Goal: Information Seeking & Learning: Learn about a topic

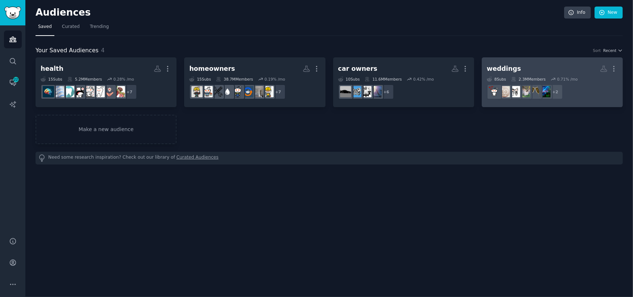
click at [525, 60] on link "weddings More 8 Sub s 2.3M Members 0.71 % /mo + 2" at bounding box center [552, 82] width 141 height 50
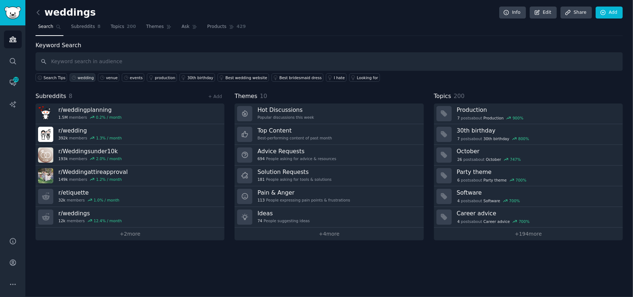
click at [83, 75] on div "wedding" at bounding box center [86, 77] width 16 height 5
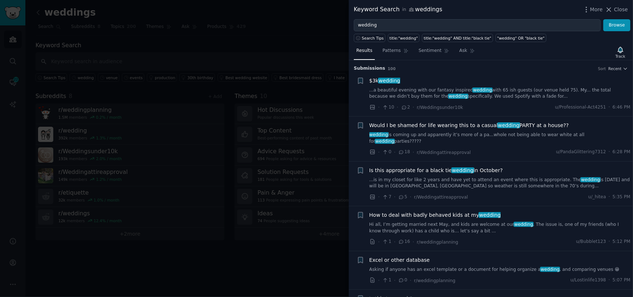
click at [462, 168] on div "Is this appropriate for a black tie wedding in October? ...is in my closet for …" at bounding box center [501, 178] width 262 height 23
click at [452, 167] on span "wedding" at bounding box center [463, 170] width 23 height 6
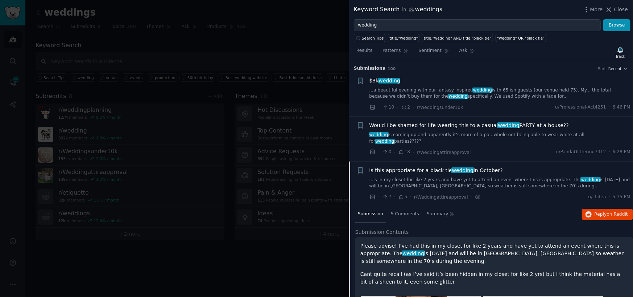
click at [430, 95] on link "...a beautiful evening with our fantasy inspired wedding with 65 ish guests (ou…" at bounding box center [501, 93] width 262 height 13
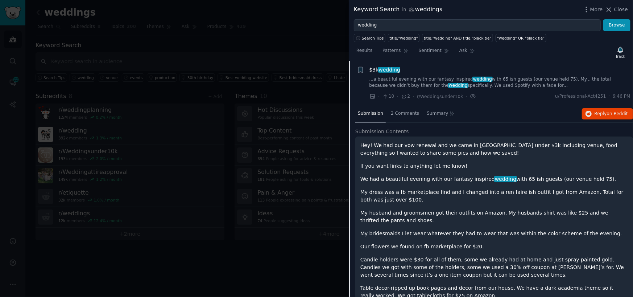
scroll to position [11, 0]
click at [416, 196] on p "My dress was a fb marketplace find and I changed into a ren faire ish outfit I …" at bounding box center [495, 195] width 268 height 15
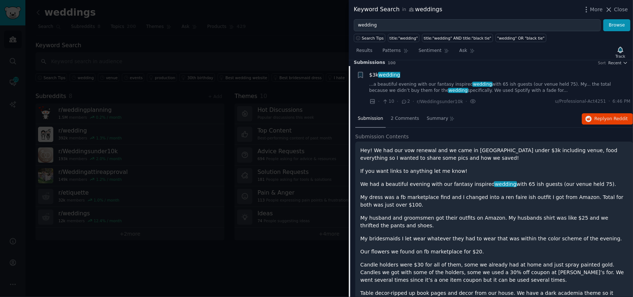
scroll to position [0, 0]
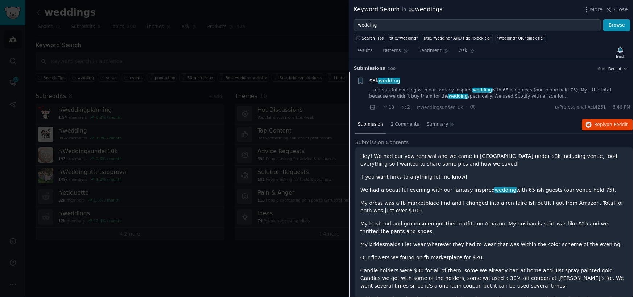
click at [514, 103] on div "· 10 · 2 · r/Weddingsunder10k · u/Professional-Act4251 · 6:46 PM" at bounding box center [501, 107] width 262 height 8
click at [522, 55] on div "Results Patterns Sentiment Ask Track" at bounding box center [491, 53] width 284 height 16
click at [283, 20] on div at bounding box center [316, 148] width 633 height 297
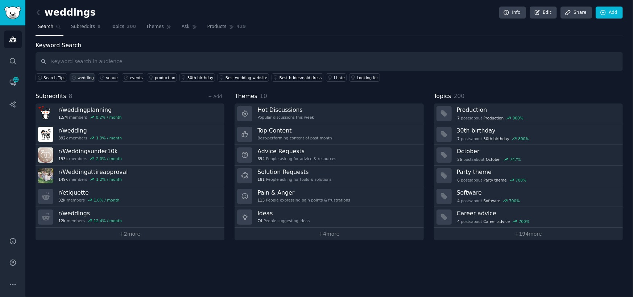
click at [78, 78] on div "wedding" at bounding box center [86, 77] width 16 height 5
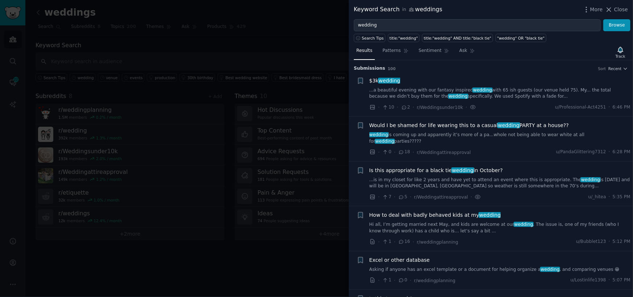
click at [447, 221] on link "Hi all, I’m getting married next May, and kids are welcome at our wedding . The…" at bounding box center [501, 227] width 262 height 13
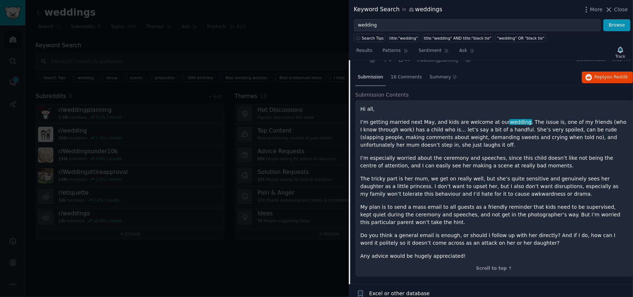
scroll to position [176, 0]
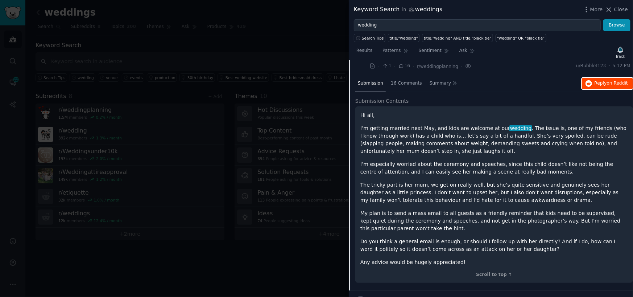
click at [599, 80] on span "Reply on Reddit" at bounding box center [611, 83] width 33 height 7
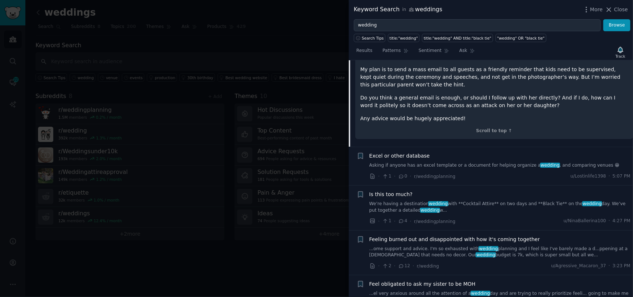
scroll to position [357, 0]
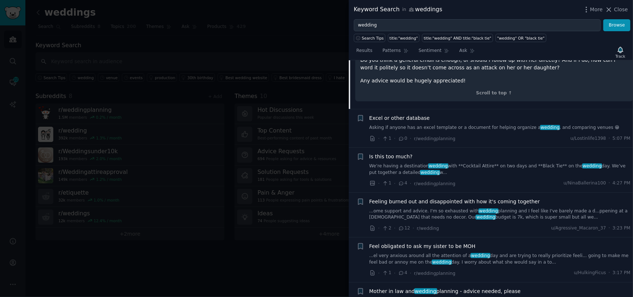
click at [497, 163] on link "We’re having a destination wedding with **Cocktail Attire** on two days and **B…" at bounding box center [501, 169] width 262 height 13
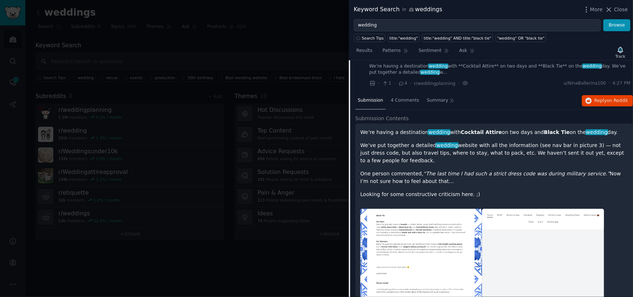
scroll to position [222, 0]
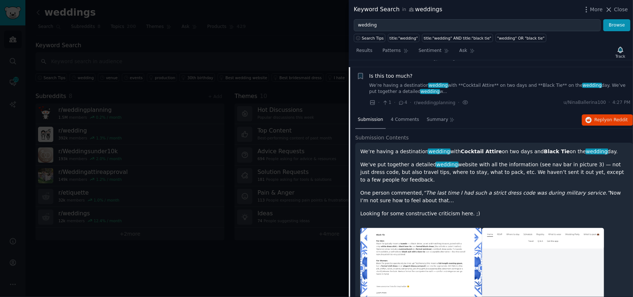
click at [329, 255] on div at bounding box center [316, 148] width 633 height 297
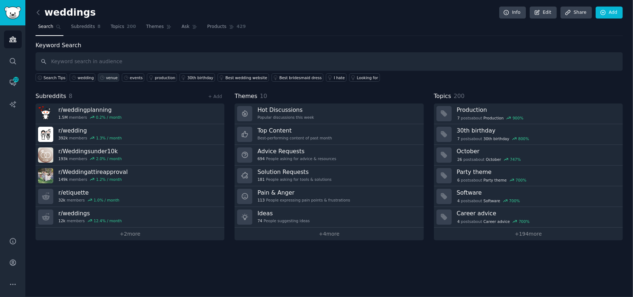
click at [100, 78] on icon at bounding box center [102, 77] width 5 height 5
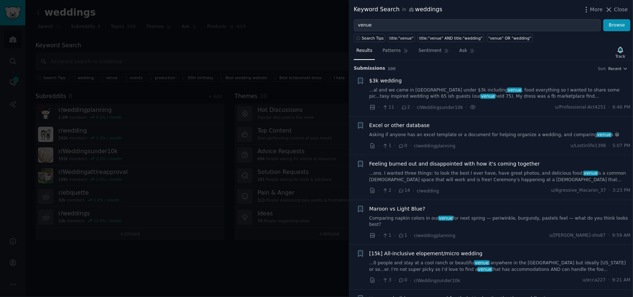
click at [452, 176] on link "...ons. I wanted three things: to look the best I ever have, have great photos,…" at bounding box center [501, 176] width 262 height 13
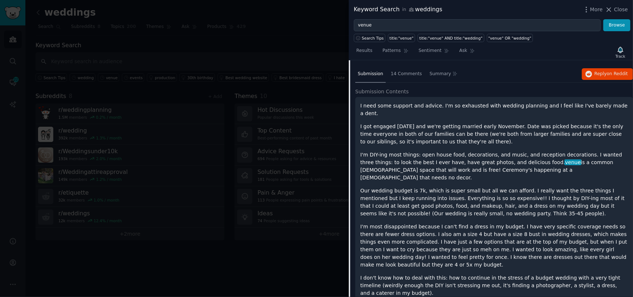
scroll to position [131, 0]
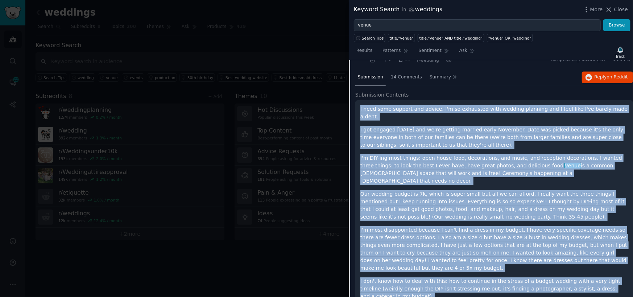
drag, startPoint x: 459, startPoint y: 287, endPoint x: 358, endPoint y: 112, distance: 202.1
click at [358, 112] on div "I need some support and advice. I'm so exhausted with wedding planning and I fe…" at bounding box center [495, 215] width 278 height 230
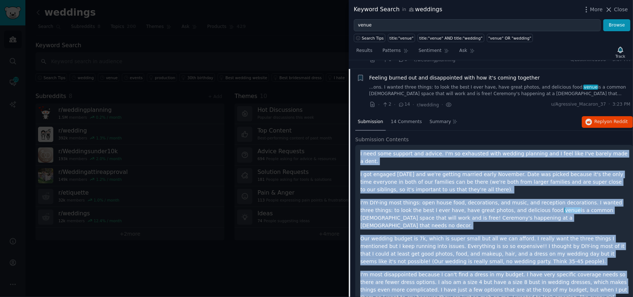
scroll to position [94, 0]
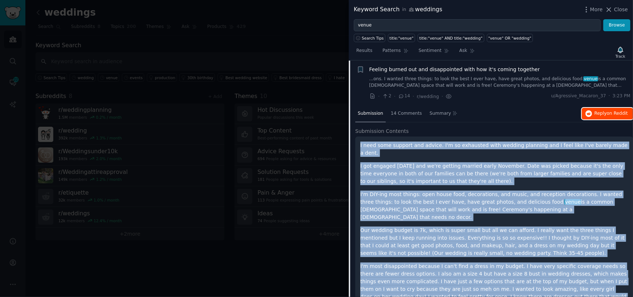
click at [611, 112] on span "on Reddit" at bounding box center [617, 113] width 21 height 5
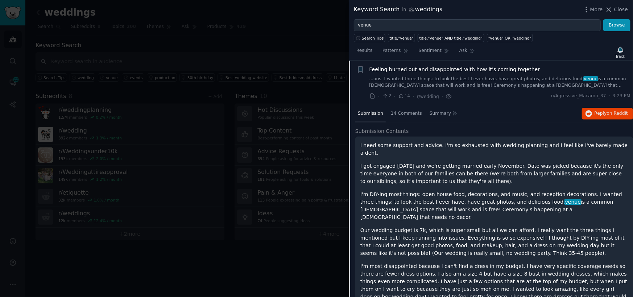
drag, startPoint x: 233, startPoint y: 74, endPoint x: 239, endPoint y: 59, distance: 15.8
click at [236, 69] on div at bounding box center [316, 148] width 633 height 297
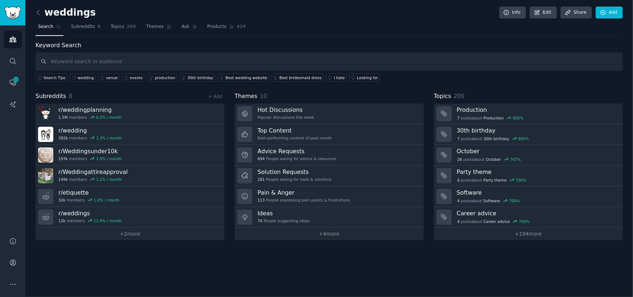
click at [40, 7] on link at bounding box center [40, 13] width 9 height 12
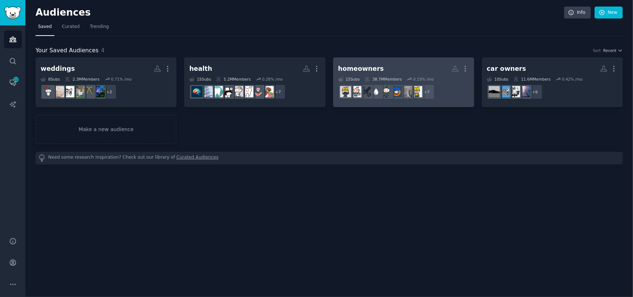
click at [365, 66] on div "homeowners" at bounding box center [361, 68] width 46 height 9
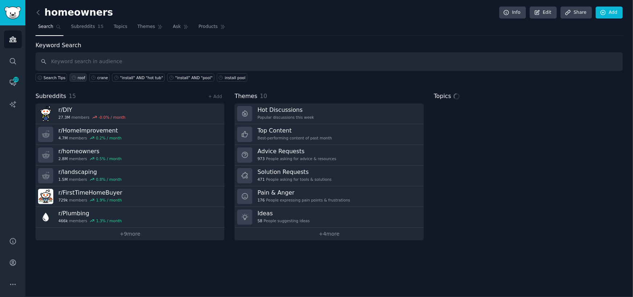
click at [78, 77] on div "roof" at bounding box center [82, 77] width 8 height 5
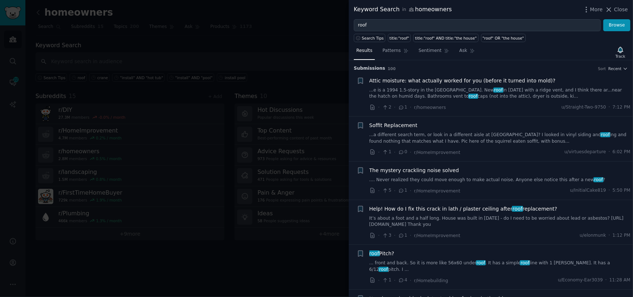
click at [424, 179] on link ".... Never realized they could move enough to make actual noise. Anyone else no…" at bounding box center [501, 180] width 262 height 7
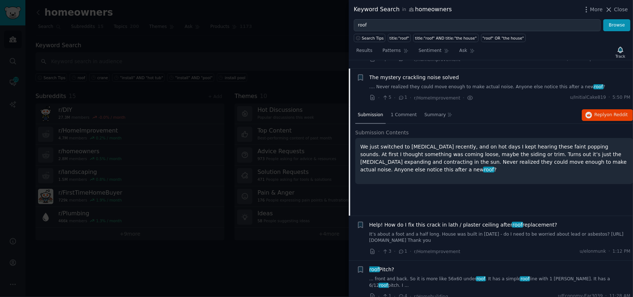
scroll to position [101, 0]
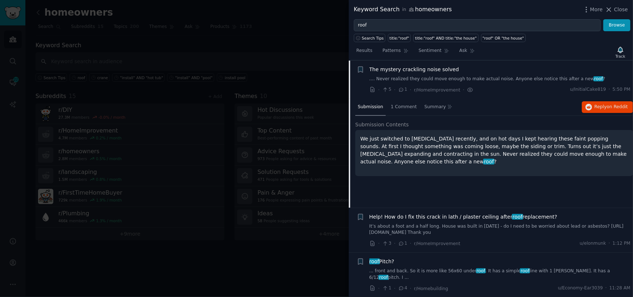
click at [411, 271] on link "... front and back. So it is more like 56x60 under roof . It has a simple roof …" at bounding box center [501, 274] width 262 height 13
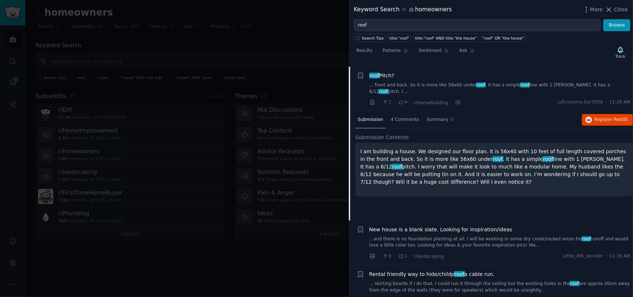
scroll to position [184, 0]
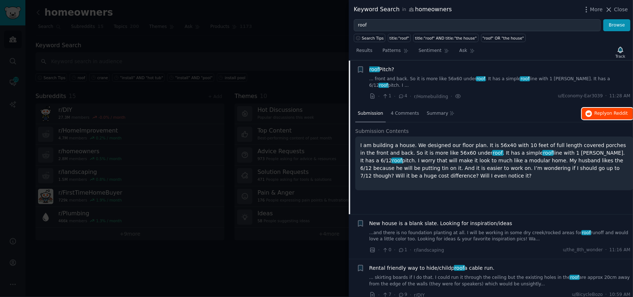
click at [605, 110] on span "Reply on Reddit" at bounding box center [611, 113] width 33 height 7
drag, startPoint x: 374, startPoint y: 168, endPoint x: 354, endPoint y: 134, distance: 39.7
click at [354, 134] on div "Submission 4 Comments Summary Reply on Reddit Submission Contents I am building…" at bounding box center [491, 159] width 284 height 109
copy p "I am building a house. We designed our floor plan. It is 56x40 with 10 feet of …"
click at [602, 110] on span "Reply on Reddit" at bounding box center [611, 113] width 33 height 7
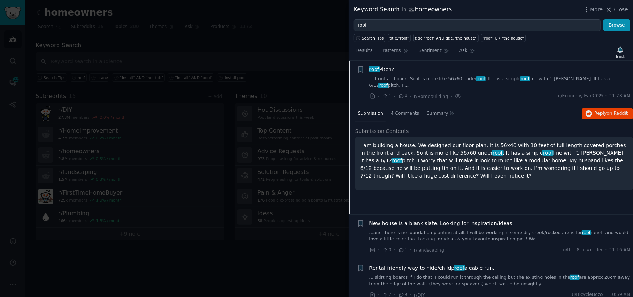
click at [233, 42] on div at bounding box center [316, 148] width 633 height 297
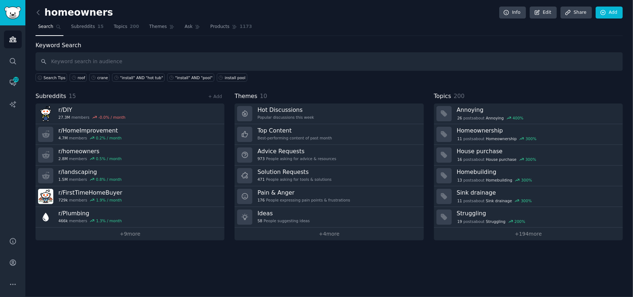
click at [44, 11] on h2 "homeowners" at bounding box center [75, 13] width 78 height 12
click at [39, 10] on icon at bounding box center [38, 12] width 2 height 4
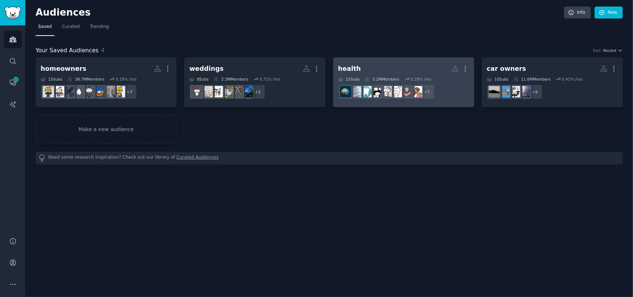
click at [364, 75] on div "health More 15 Sub s 5.2M Members 0.28 % /mo r/Sciatica + 7" at bounding box center [403, 82] width 131 height 40
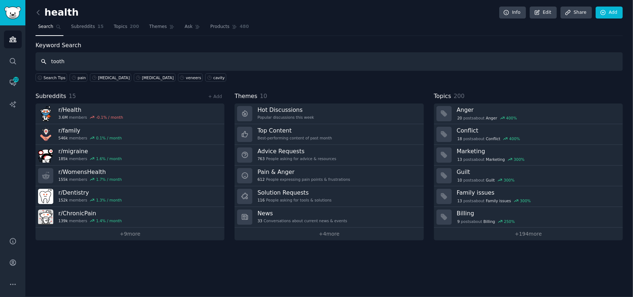
type input "tooth"
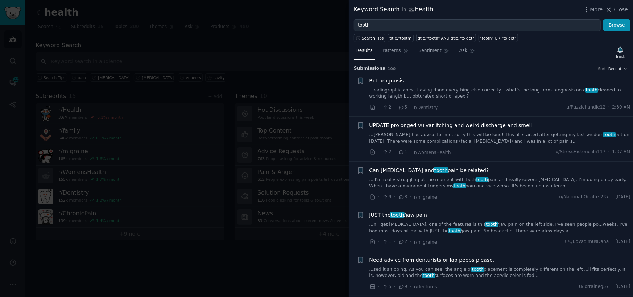
click at [391, 182] on link "... I'm really struggling at the moment with both [MEDICAL_DATA] and really sev…" at bounding box center [501, 183] width 262 height 13
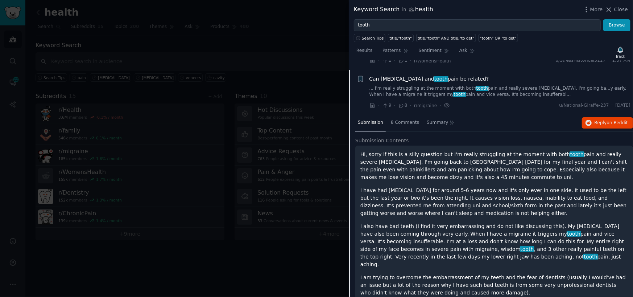
scroll to position [101, 0]
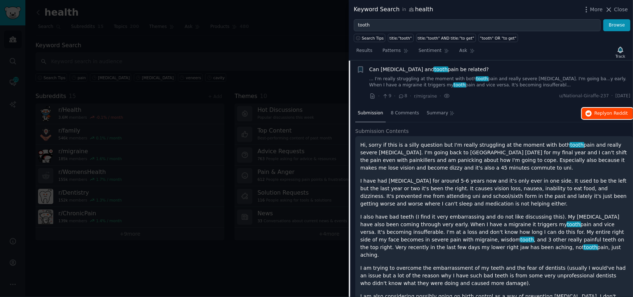
click at [600, 114] on span "Reply on Reddit" at bounding box center [611, 113] width 33 height 7
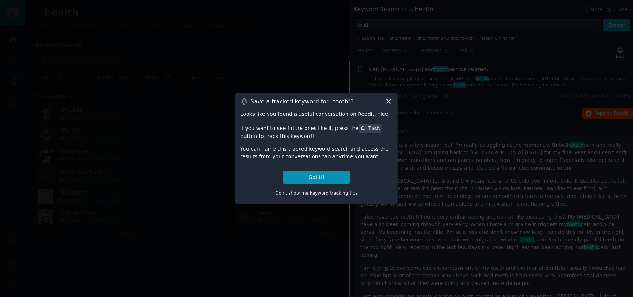
click at [385, 103] on icon at bounding box center [389, 102] width 8 height 8
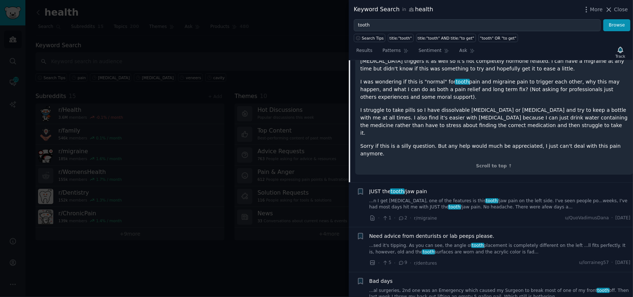
scroll to position [355, 0]
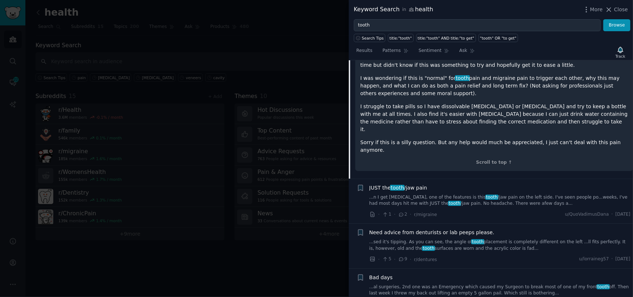
click at [444, 194] on link "...n I get [MEDICAL_DATA], one of the features is this tooth /jaw pain on the l…" at bounding box center [501, 200] width 262 height 13
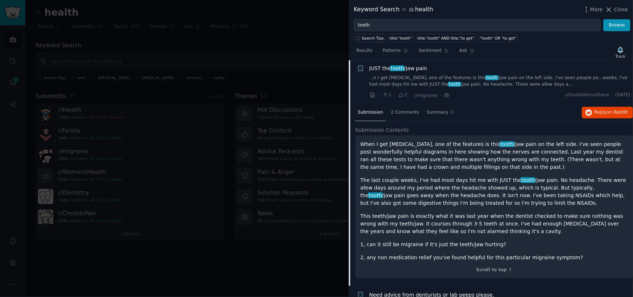
scroll to position [145, 0]
click at [597, 114] on span "Reply on Reddit" at bounding box center [611, 113] width 33 height 7
